Goal: Information Seeking & Learning: Learn about a topic

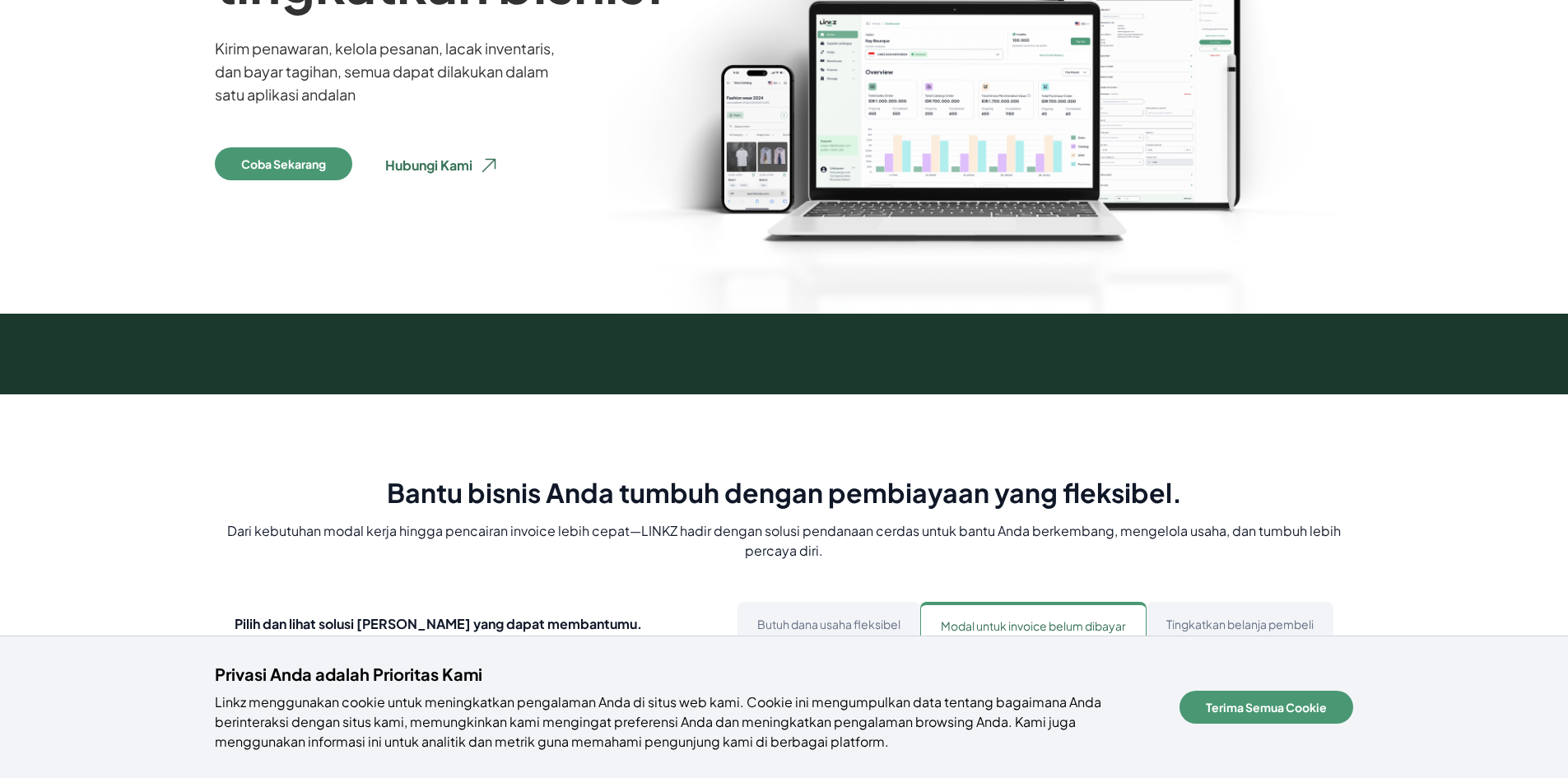
scroll to position [329, 0]
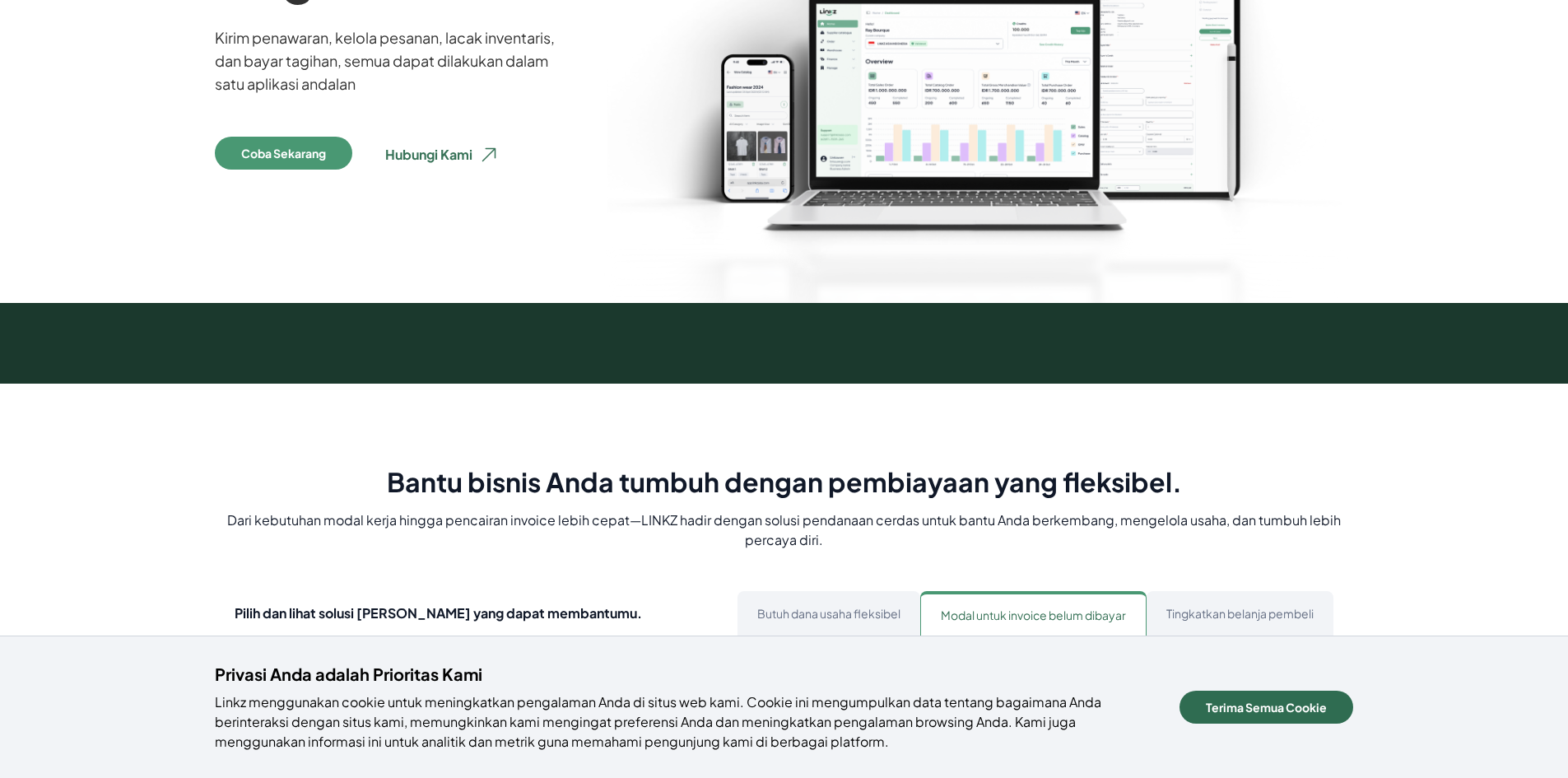
drag, startPoint x: 1249, startPoint y: 702, endPoint x: 1229, endPoint y: 693, distance: 21.9
click at [1243, 702] on button "Terima Semua Cookie" at bounding box center [1266, 706] width 174 height 33
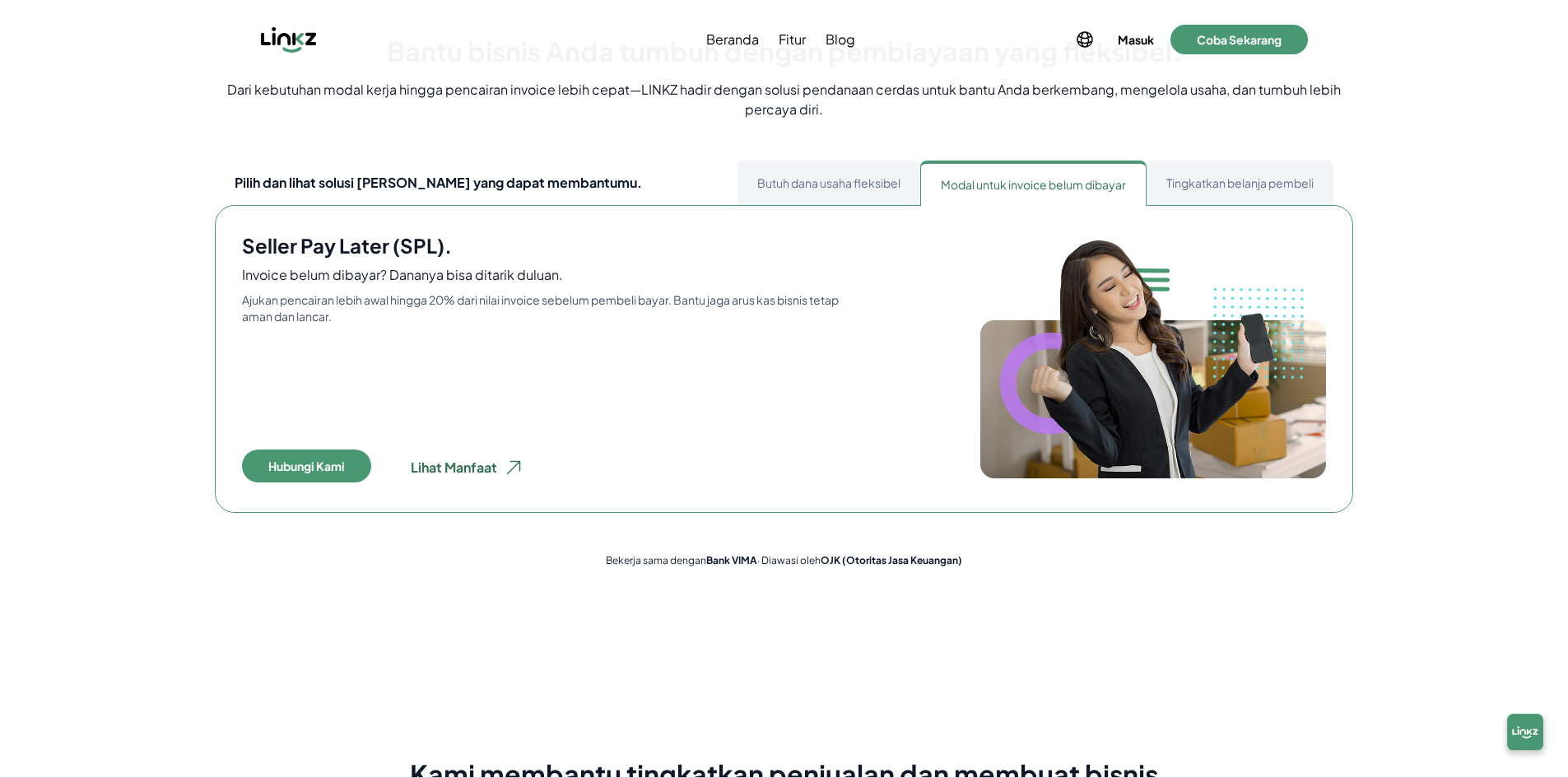
scroll to position [741, 0]
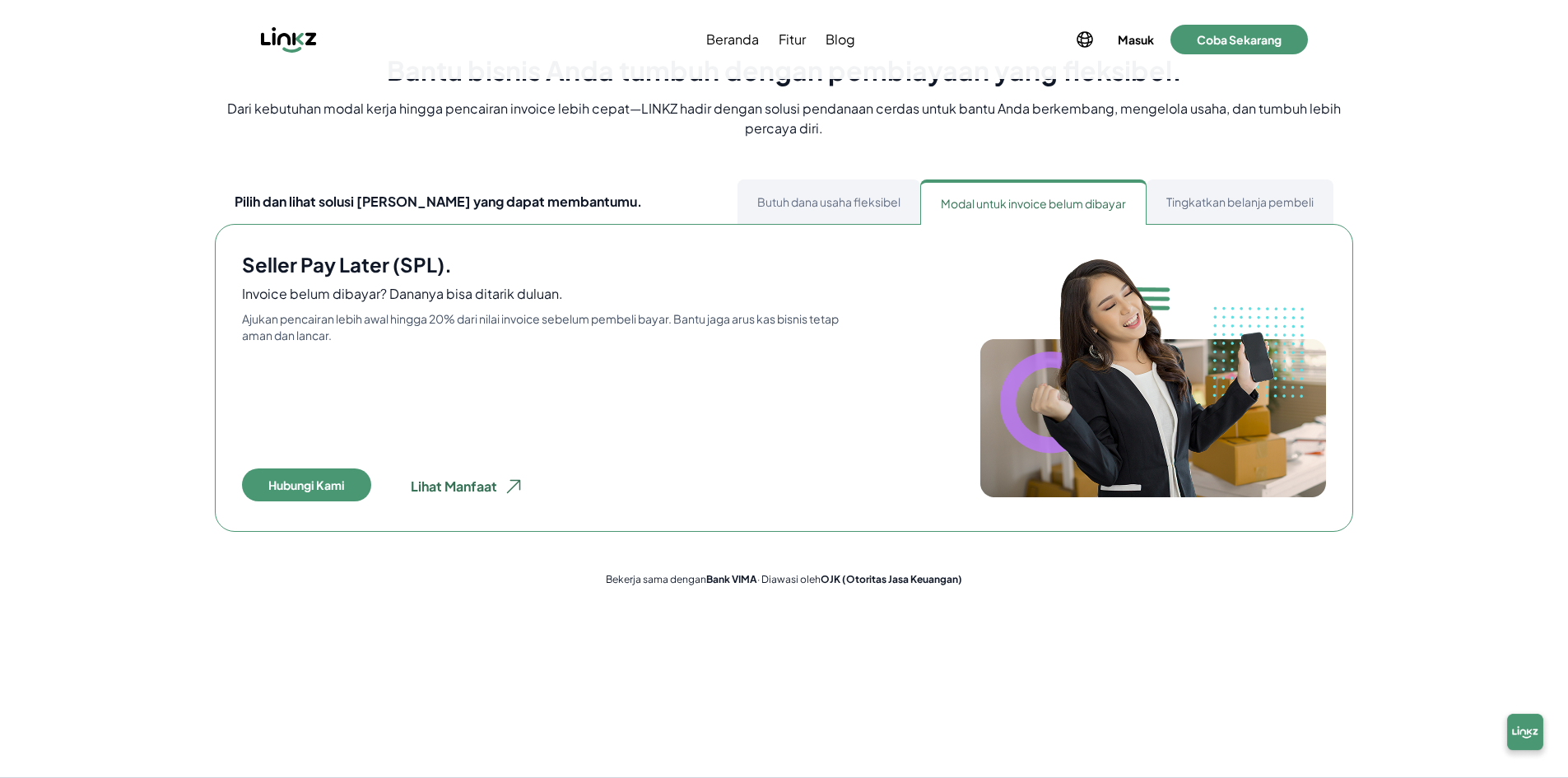
click at [806, 206] on button "Butuh dana usaha fleksibel" at bounding box center [829, 201] width 183 height 45
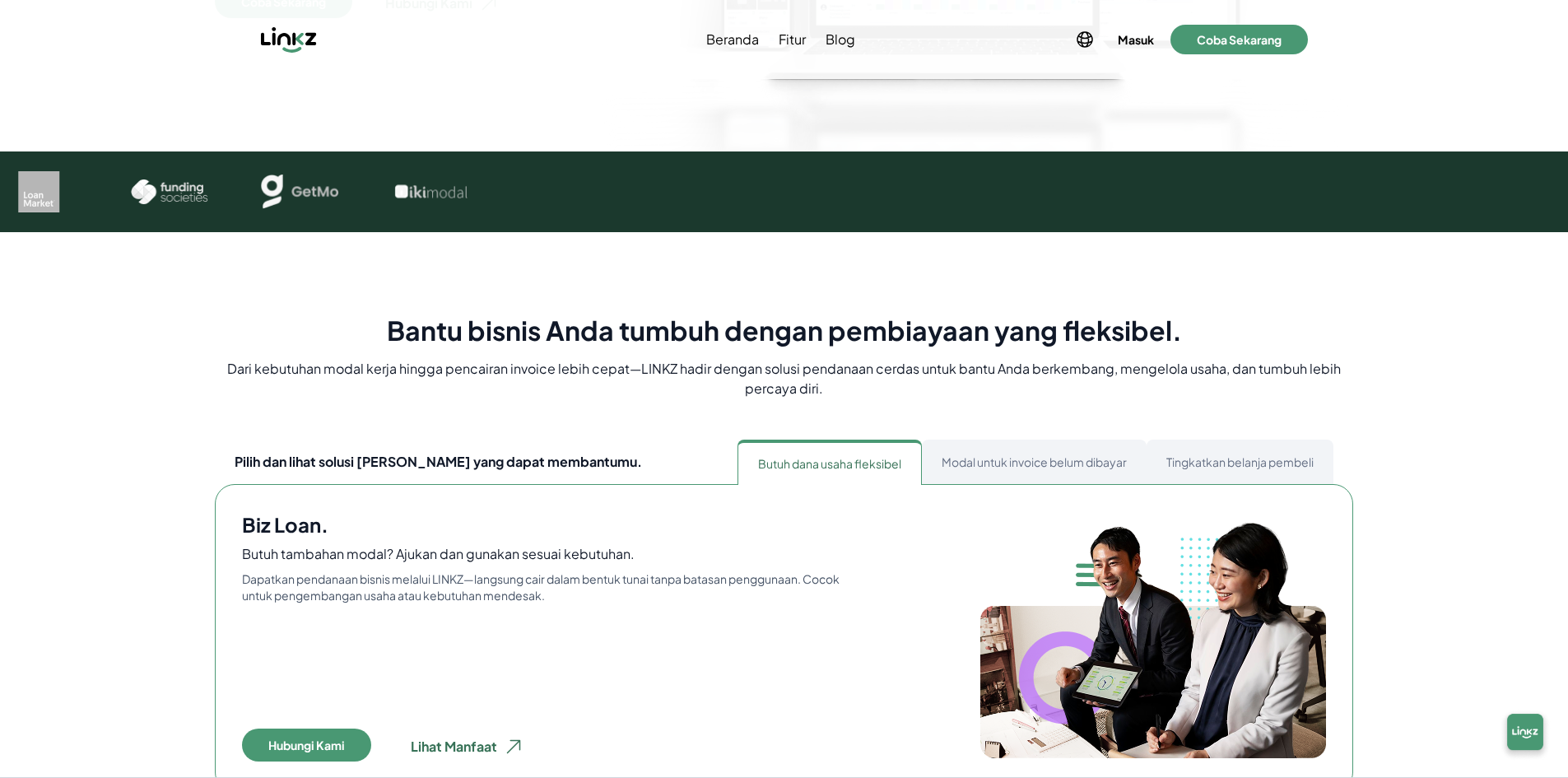
scroll to position [83, 0]
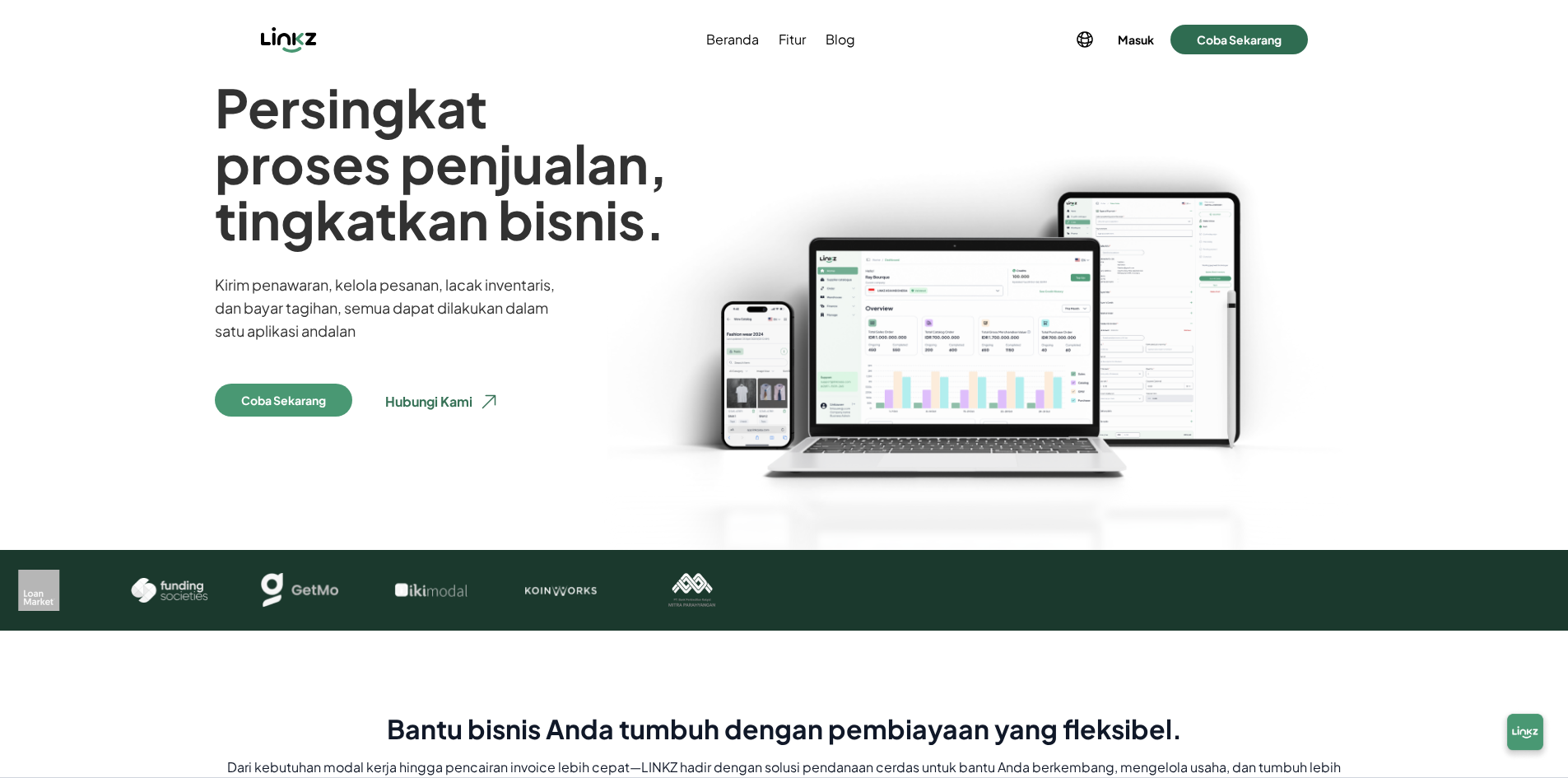
click at [1243, 45] on button "Coba Sekarang" at bounding box center [1239, 40] width 137 height 30
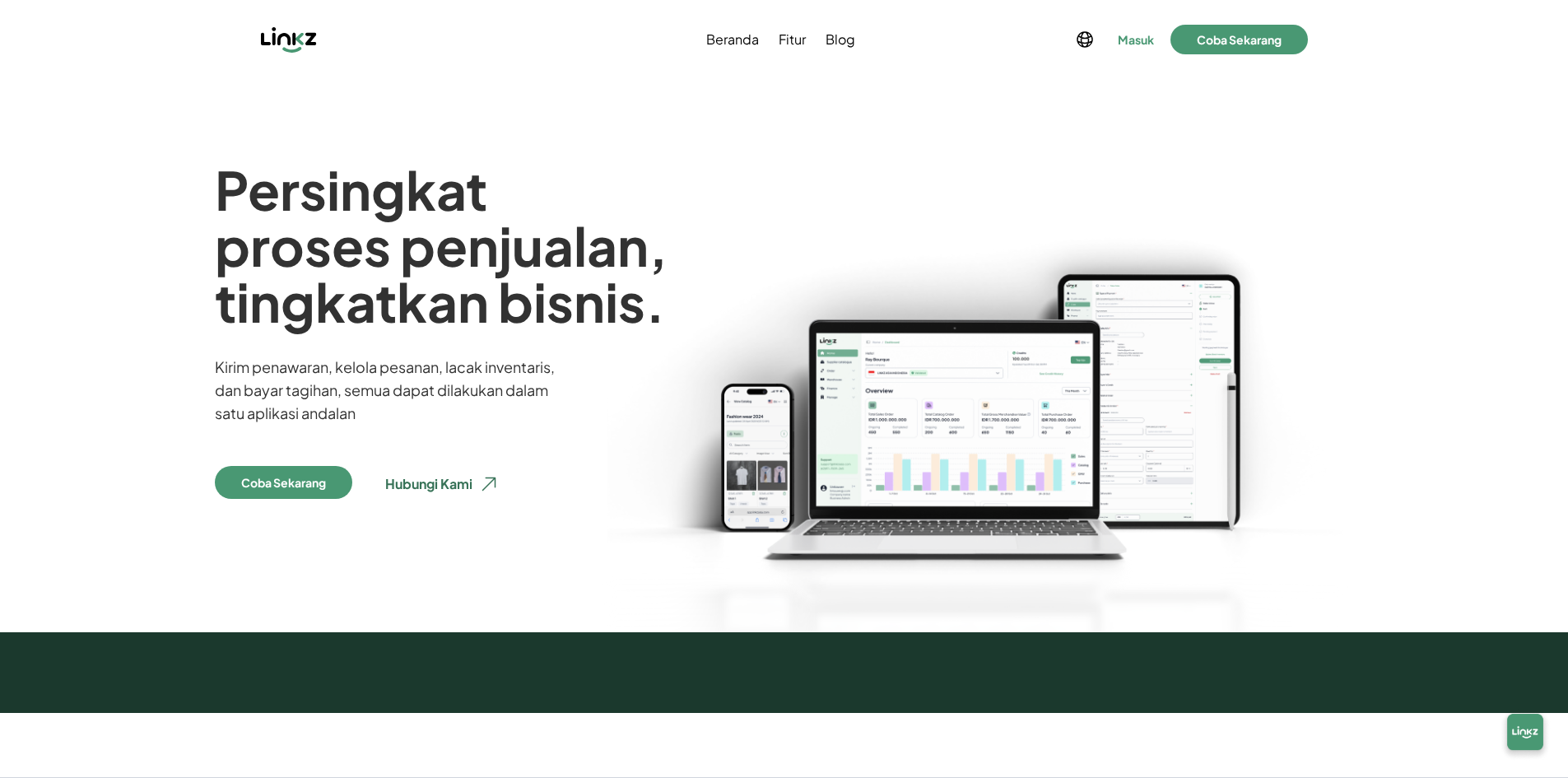
click at [1149, 34] on button "Masuk" at bounding box center [1136, 40] width 43 height 23
click at [1122, 40] on button "Masuk" at bounding box center [1136, 40] width 43 height 23
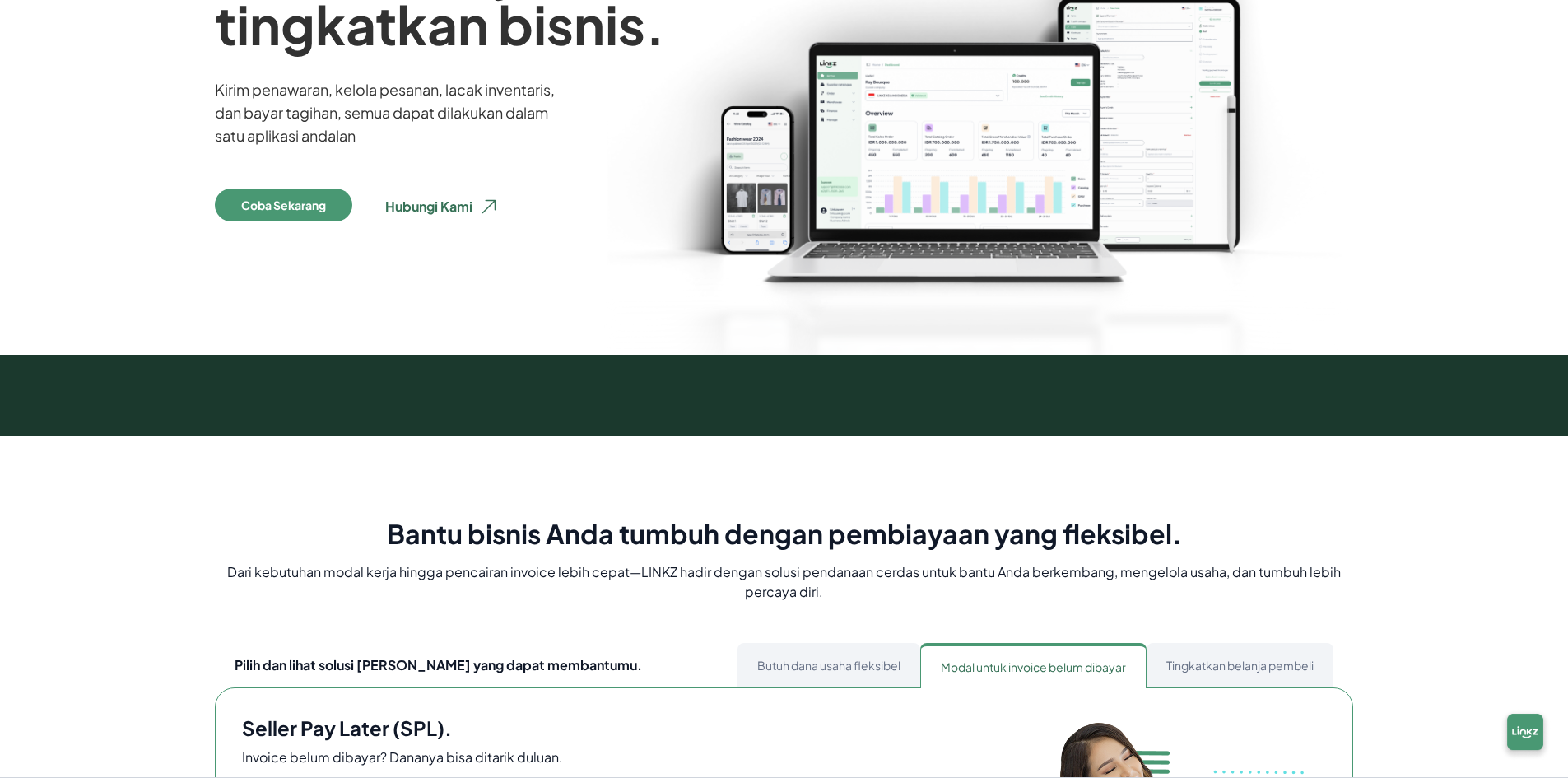
scroll to position [658, 0]
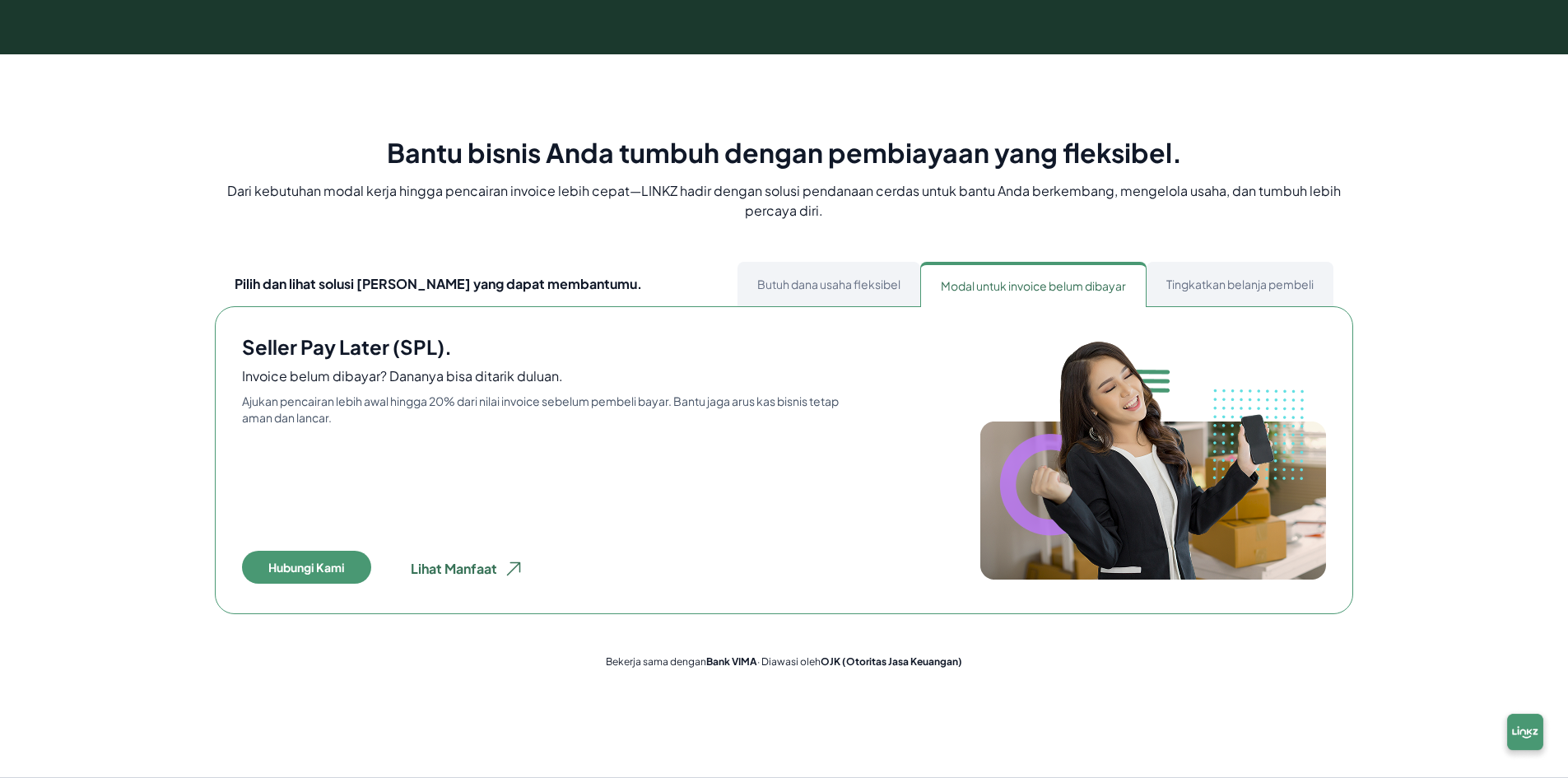
click at [1205, 279] on button "Tingkatkan belanja pembeli" at bounding box center [1240, 284] width 186 height 45
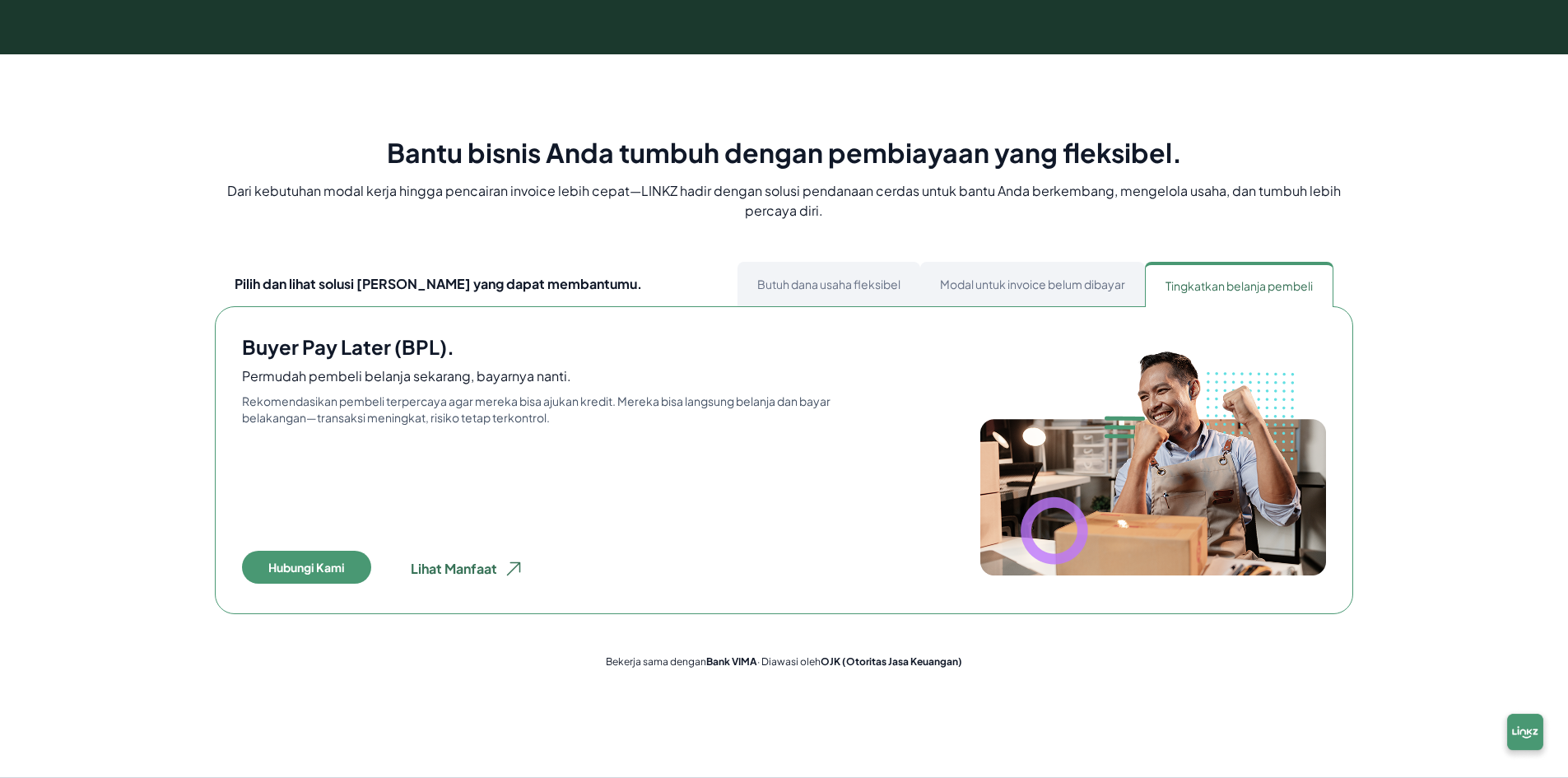
click at [791, 269] on button "Butuh dana usaha fleksibel" at bounding box center [829, 284] width 183 height 45
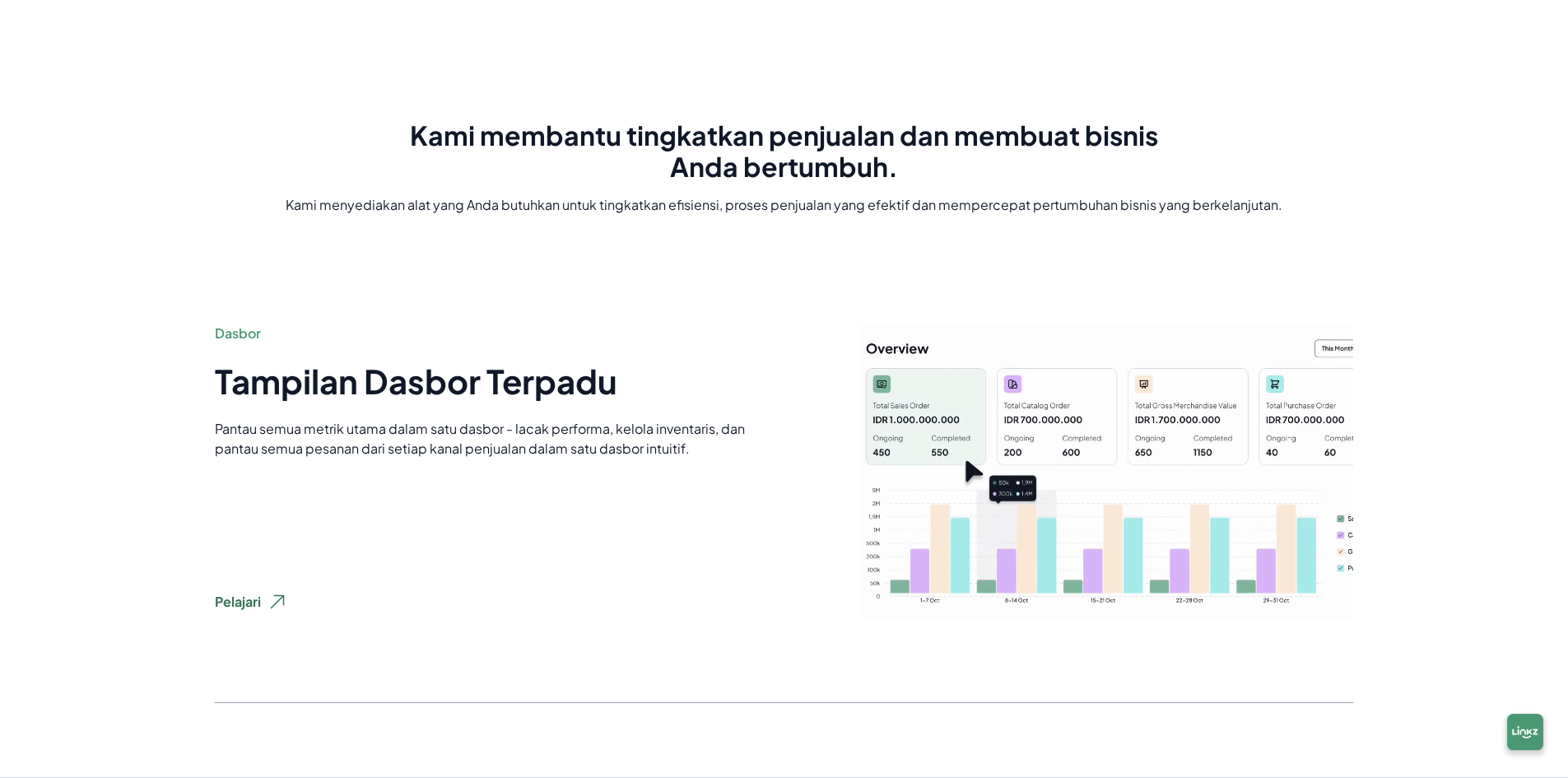
scroll to position [1399, 0]
